Goal: Find contact information: Find contact information

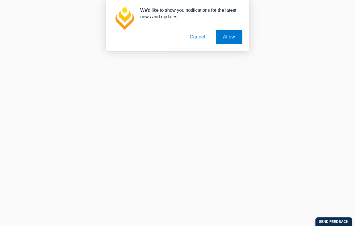
click at [195, 40] on button "Cancel" at bounding box center [197, 37] width 30 height 14
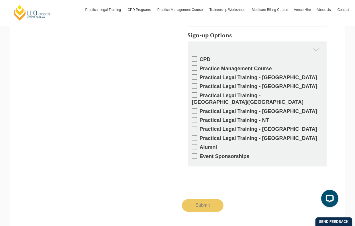
scroll to position [1023, 0]
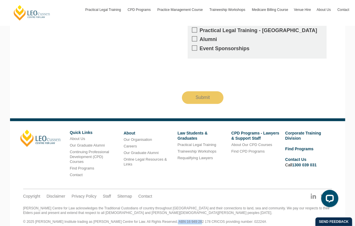
drag, startPoint x: 167, startPoint y: 215, endPoint x: 190, endPoint y: 214, distance: 23.2
click at [190, 214] on div "Leo Cussen Centre for Law acknowledges the Traditional Custodians of country th…" at bounding box center [177, 215] width 309 height 18
copy div "16 949 282 178"
